Goal: Task Accomplishment & Management: Complete application form

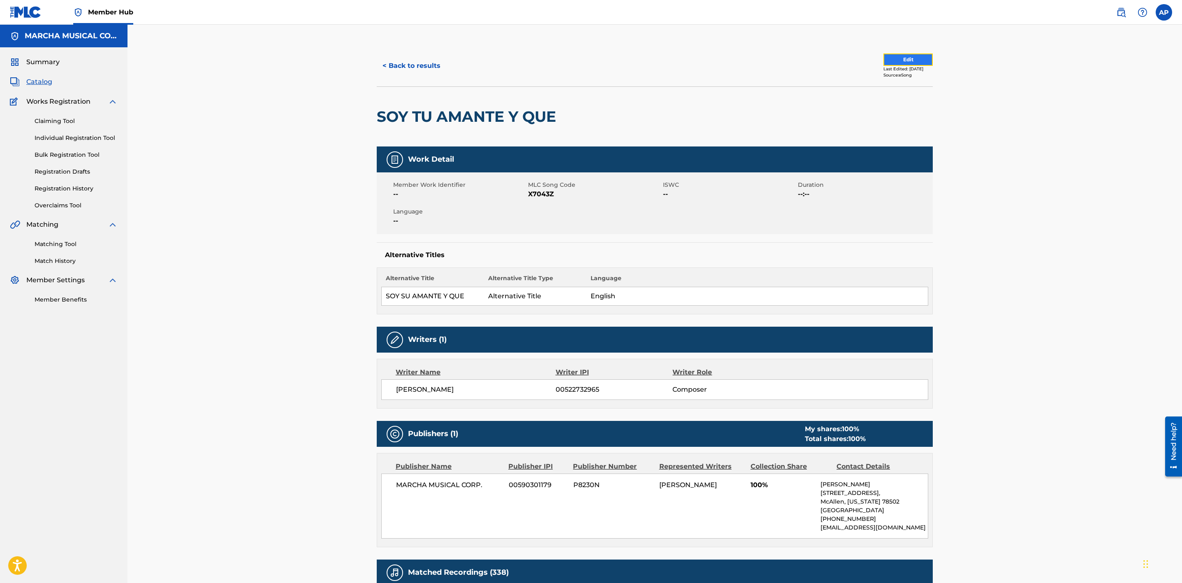
click at [898, 57] on button "Edit" at bounding box center [908, 59] width 49 height 12
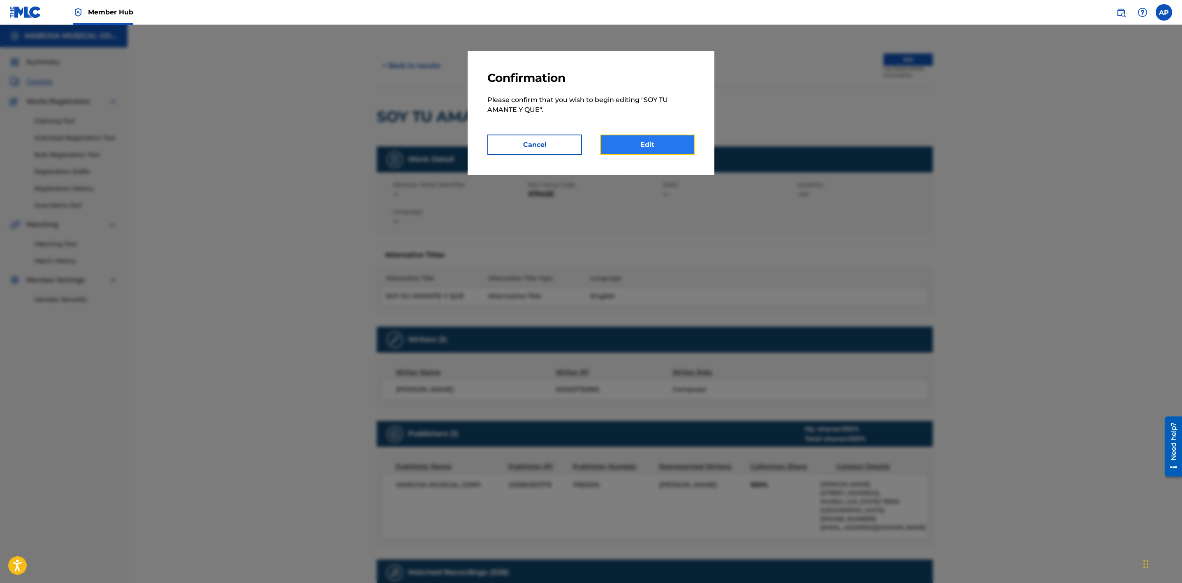
click at [648, 147] on link "Edit" at bounding box center [647, 145] width 95 height 21
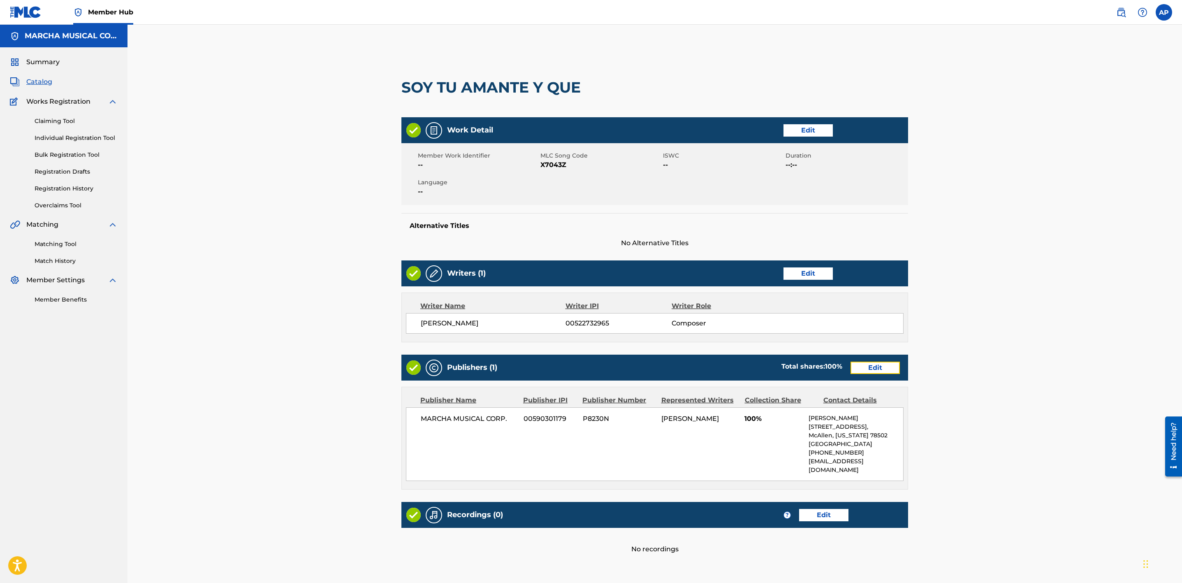
click at [874, 364] on link "Edit" at bounding box center [875, 368] width 49 height 12
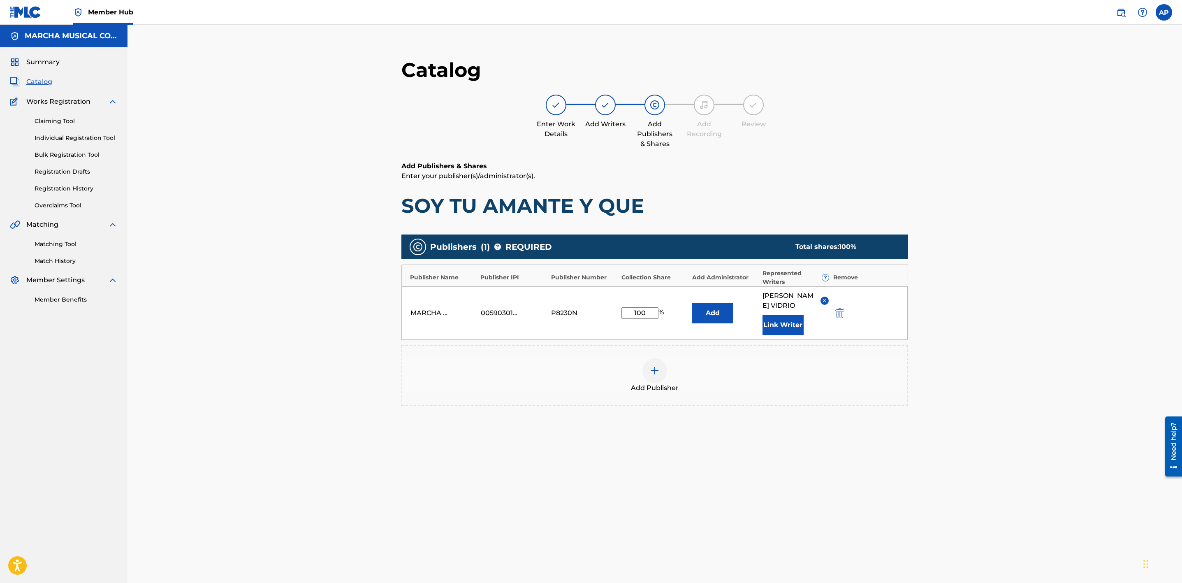
click at [647, 309] on input "100" at bounding box center [640, 313] width 37 height 12
type input "1"
type input "25"
click at [1015, 267] on div "Catalog Enter Work Details Add Writers Add Publishers & Shares Add Recording Re…" at bounding box center [655, 326] width 1055 height 603
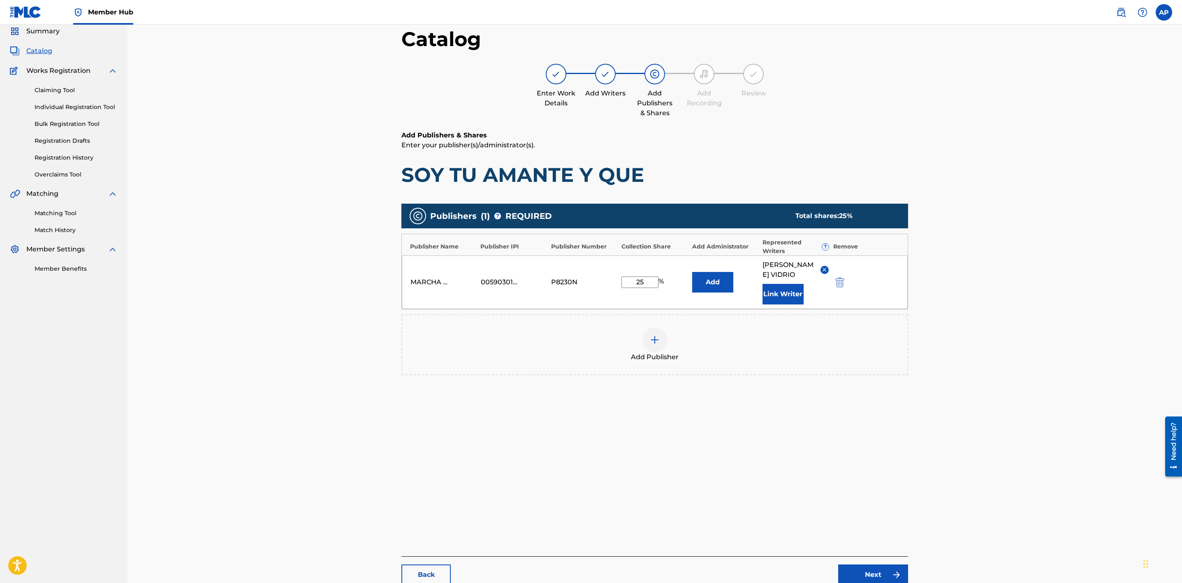
scroll to position [84, 0]
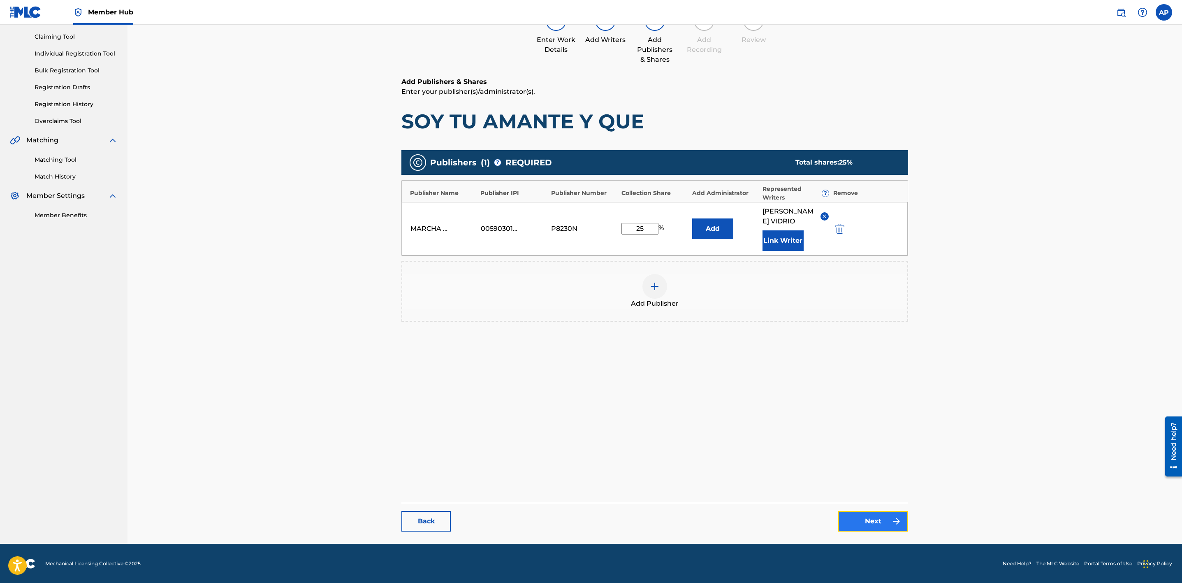
click at [871, 517] on link "Next" at bounding box center [873, 521] width 70 height 21
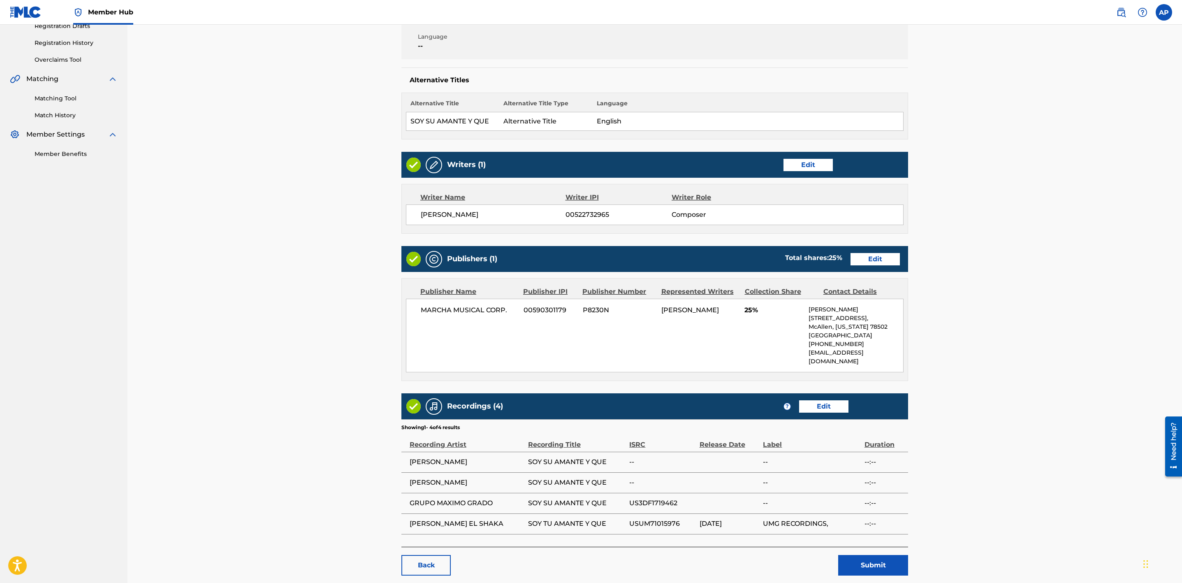
scroll to position [183, 0]
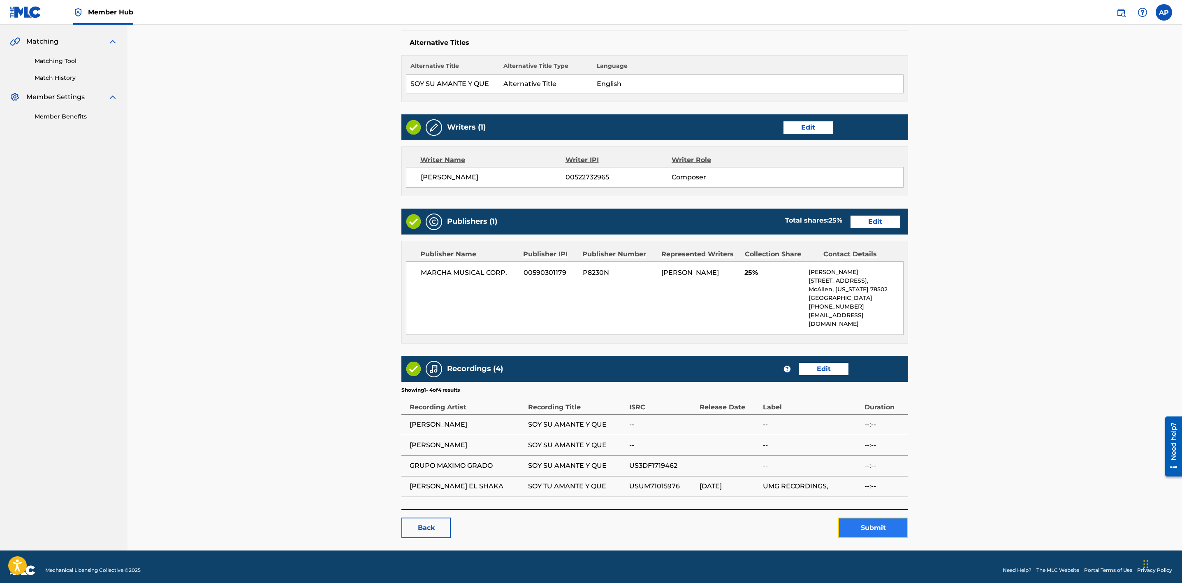
click at [866, 520] on button "Submit" at bounding box center [873, 527] width 70 height 21
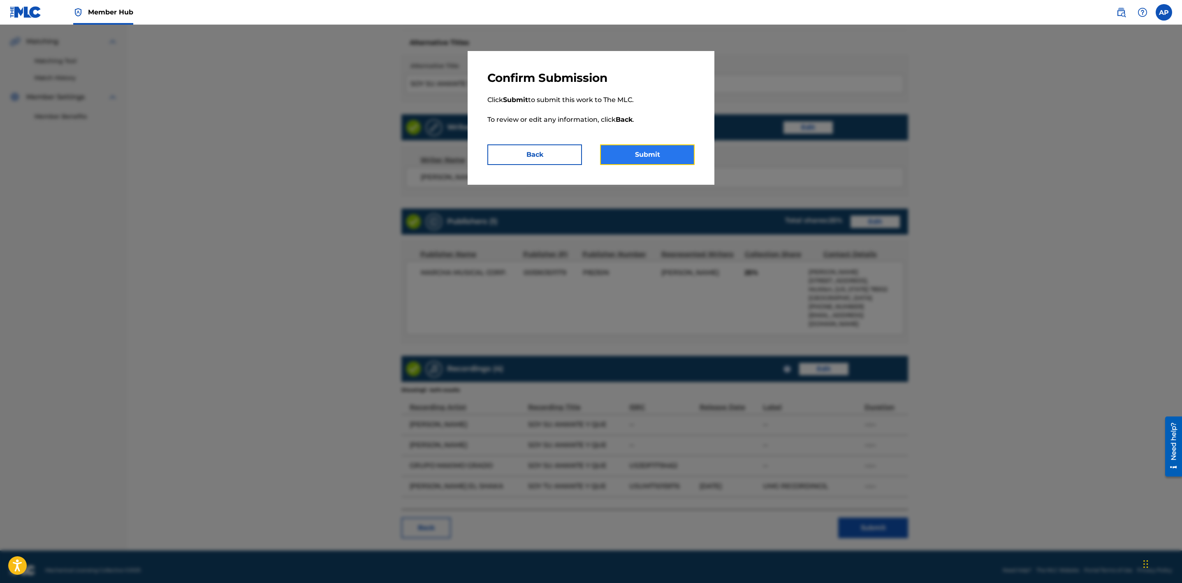
click at [633, 151] on button "Submit" at bounding box center [647, 154] width 95 height 21
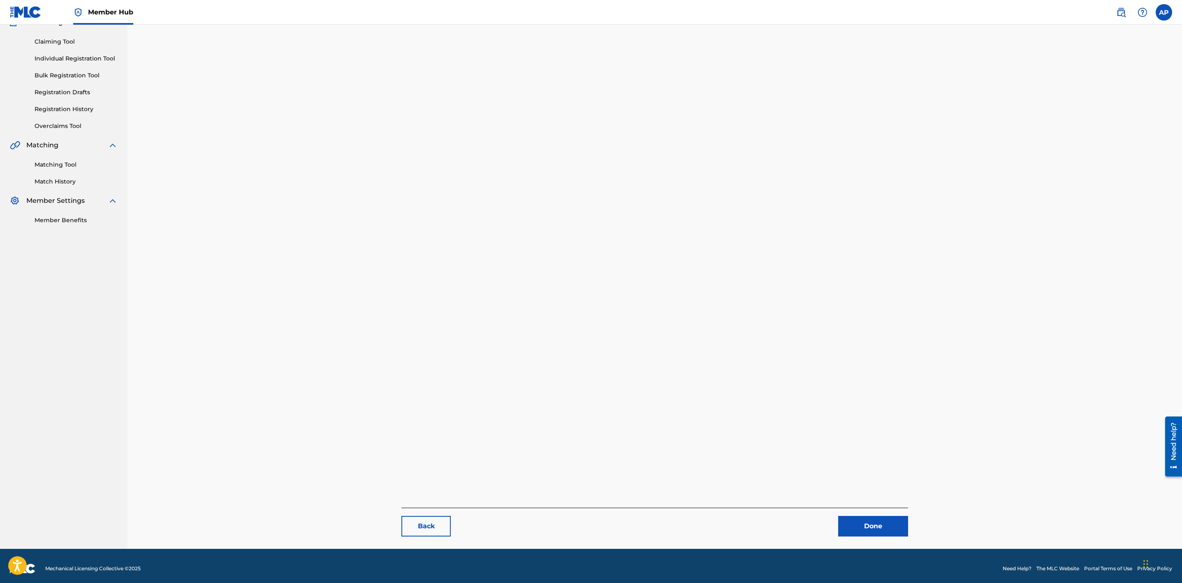
scroll to position [84, 0]
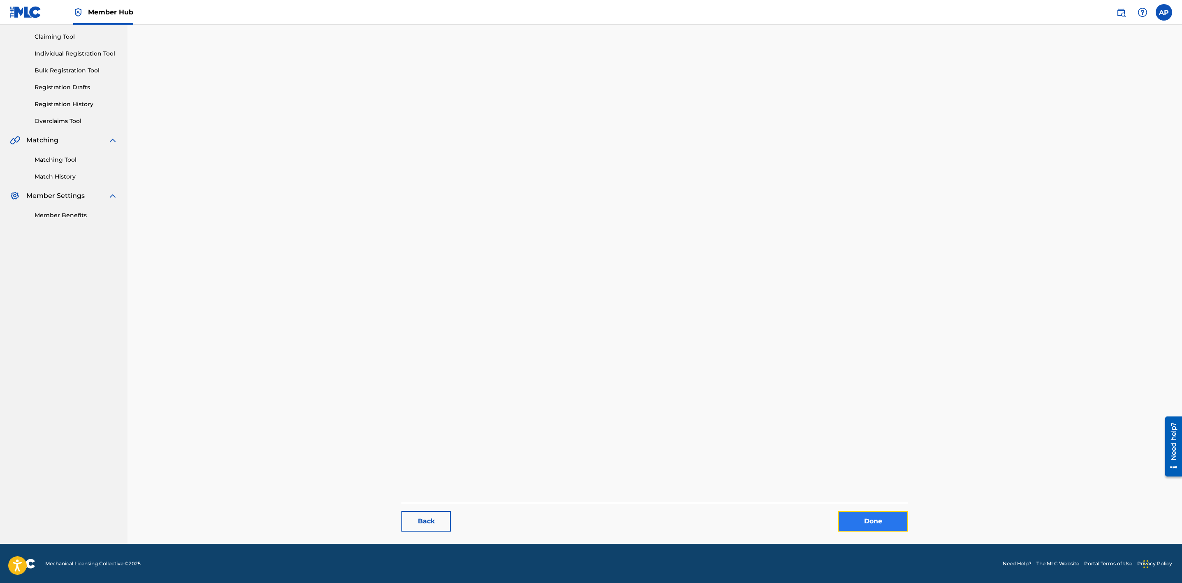
click at [891, 522] on link "Done" at bounding box center [873, 521] width 70 height 21
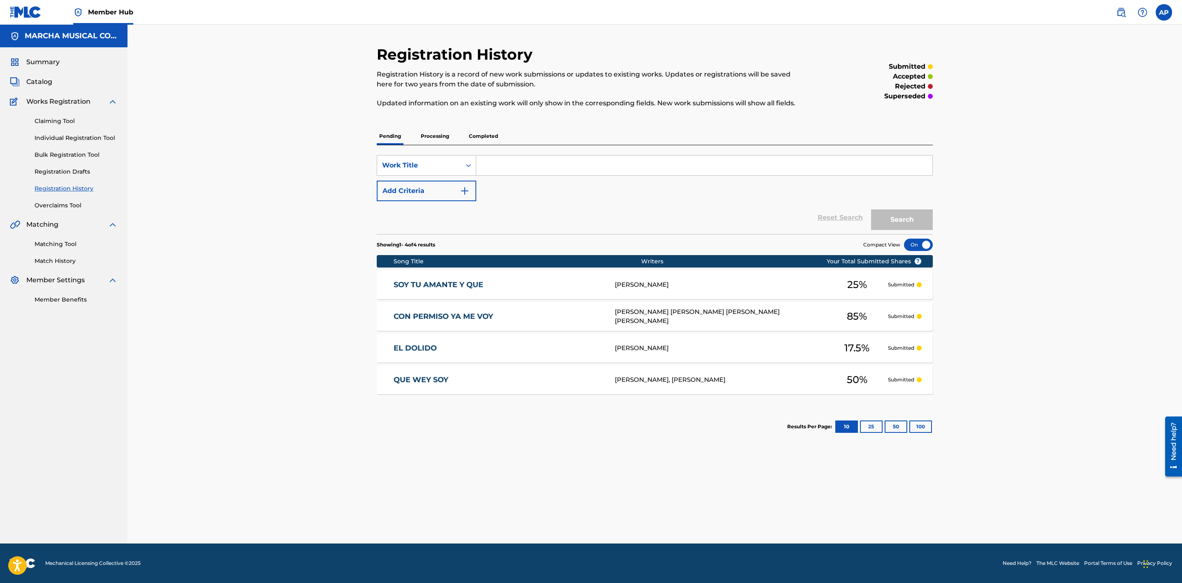
click at [1138, 95] on div "Registration History Registration History is a record of new work submissions o…" at bounding box center [655, 284] width 1055 height 519
